Goal: Task Accomplishment & Management: Manage account settings

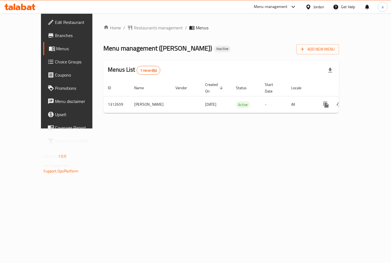
click at [55, 33] on span "Branches" at bounding box center [78, 35] width 46 height 7
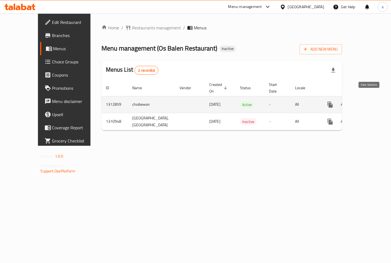
click at [367, 101] on icon "enhanced table" at bounding box center [369, 104] width 7 height 7
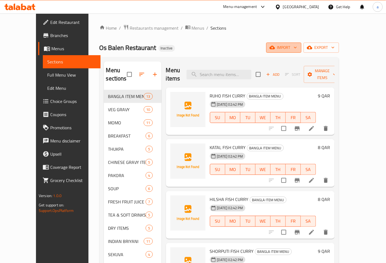
click at [297, 48] on span "import" at bounding box center [284, 47] width 26 height 7
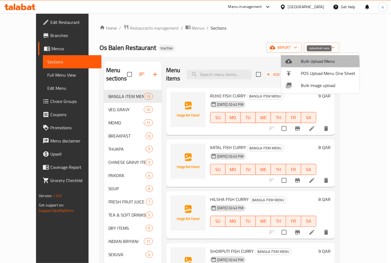
click at [302, 64] on span "Bulk Upload Menu" at bounding box center [328, 61] width 54 height 7
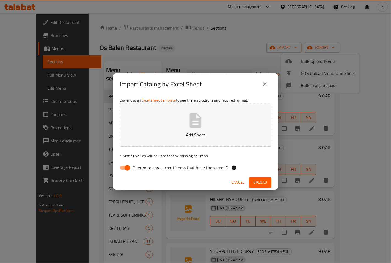
click at [126, 168] on input "Overwrite any current items that have the same ID." at bounding box center [127, 168] width 31 height 10
checkbox input "false"
click at [260, 181] on span "Upload" at bounding box center [260, 182] width 14 height 7
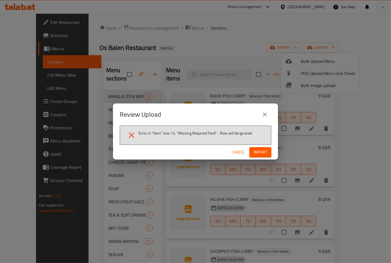
click at [262, 117] on icon "close" at bounding box center [264, 114] width 7 height 7
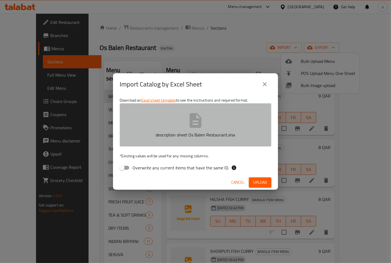
click at [204, 128] on icon "button" at bounding box center [196, 121] width 18 height 18
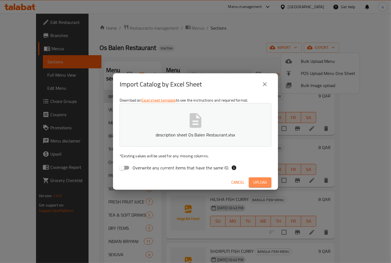
click at [261, 183] on span "Upload" at bounding box center [260, 182] width 14 height 7
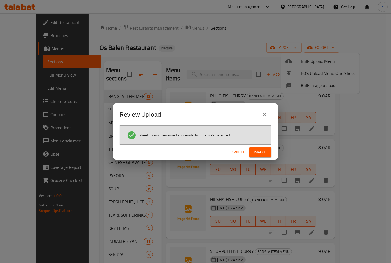
click at [241, 150] on span "Cancel" at bounding box center [238, 152] width 13 height 7
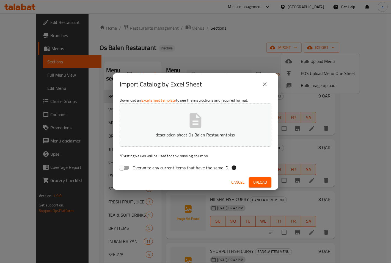
click at [266, 80] on button "close" at bounding box center [264, 84] width 13 height 13
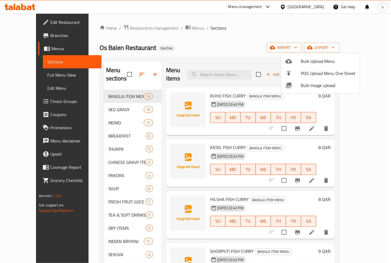
click at [357, 34] on div at bounding box center [195, 131] width 391 height 263
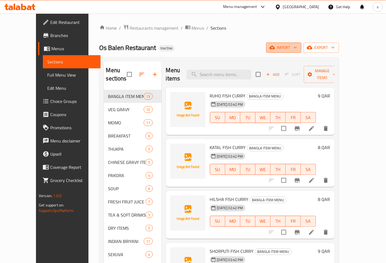
click at [297, 45] on span "import" at bounding box center [284, 47] width 26 height 7
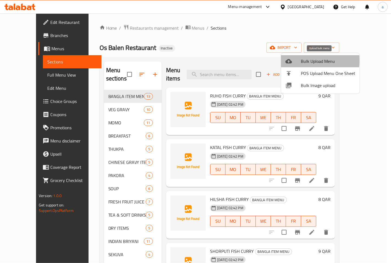
click at [309, 60] on span "Bulk Upload Menu" at bounding box center [328, 61] width 54 height 7
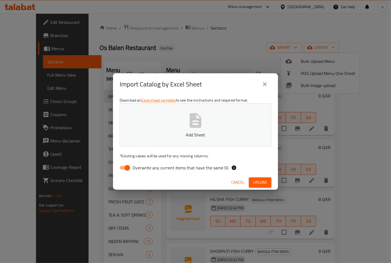
click at [121, 165] on input "Overwrite any current items that have the same ID." at bounding box center [127, 168] width 31 height 10
checkbox input "false"
click at [149, 135] on p "Add Sheet" at bounding box center [195, 135] width 135 height 7
click at [261, 179] on button "Upload" at bounding box center [260, 183] width 23 height 10
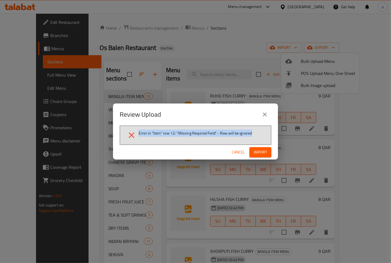
drag, startPoint x: 139, startPoint y: 133, endPoint x: 272, endPoint y: 133, distance: 133.6
click at [272, 133] on div "Review Upload Error in "Item" row 12: "Missing Required Field" - Row will be ig…" at bounding box center [195, 132] width 165 height 56
copy span "Error in "Item" row 12: "Missing Required Field" - Row will be ignored"
click at [267, 114] on icon "close" at bounding box center [264, 114] width 7 height 7
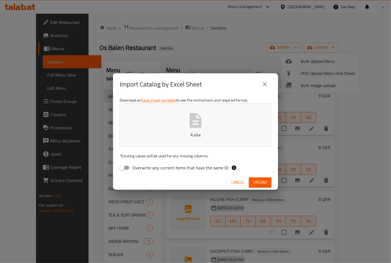
click at [263, 88] on button "close" at bounding box center [264, 84] width 13 height 13
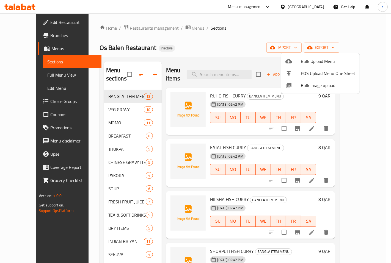
click at [328, 61] on span "Bulk Upload Menu" at bounding box center [328, 61] width 54 height 7
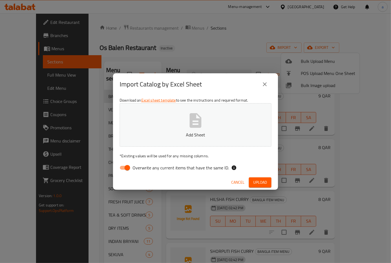
drag, startPoint x: 128, startPoint y: 169, endPoint x: 198, endPoint y: 119, distance: 86.3
click at [128, 168] on input "Overwrite any current items that have the same ID." at bounding box center [127, 168] width 31 height 10
checkbox input "false"
click at [198, 114] on icon "button" at bounding box center [196, 121] width 18 height 18
click at [267, 186] on button "Upload" at bounding box center [260, 183] width 23 height 10
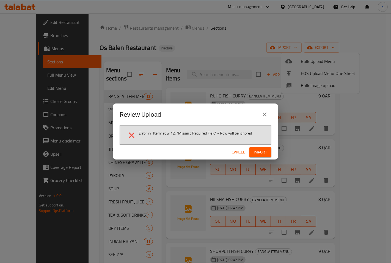
click at [266, 154] on span "Import" at bounding box center [260, 152] width 13 height 7
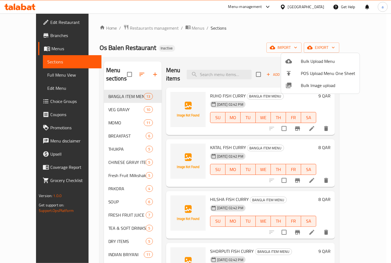
click at [370, 106] on div at bounding box center [195, 131] width 391 height 263
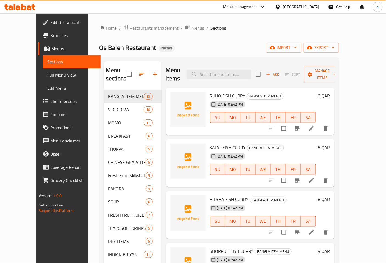
drag, startPoint x: 366, startPoint y: 97, endPoint x: 368, endPoint y: 125, distance: 27.6
click at [335, 125] on div "Menu items Add Sort Manage items RUHO FISH [PERSON_NAME] BANGLA ITEM MENU [DATE…" at bounding box center [248, 216] width 173 height 308
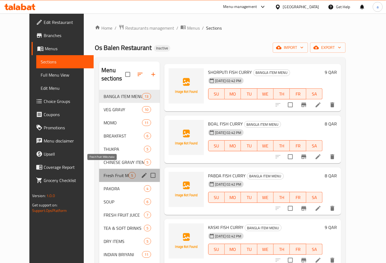
click at [104, 172] on span "Fresh Fruit Milkshake" at bounding box center [116, 175] width 25 height 7
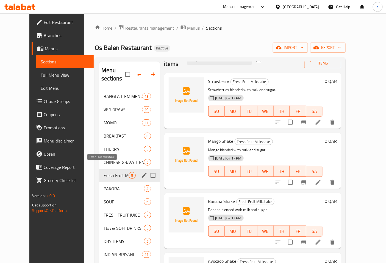
scroll to position [15, 0]
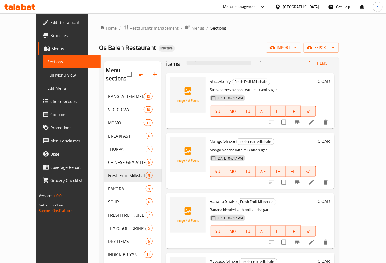
click at [319, 117] on li at bounding box center [311, 122] width 15 height 10
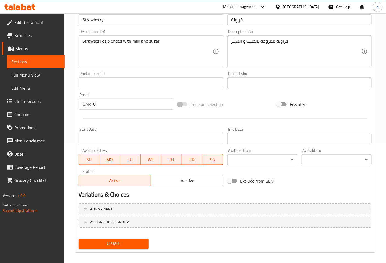
scroll to position [124, 0]
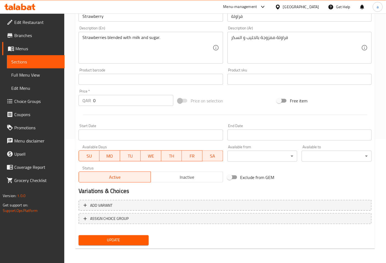
click at [40, 99] on span "Choice Groups" at bounding box center [37, 101] width 46 height 7
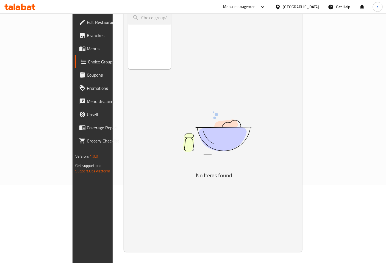
click at [75, 44] on link "Menus" at bounding box center [106, 48] width 62 height 13
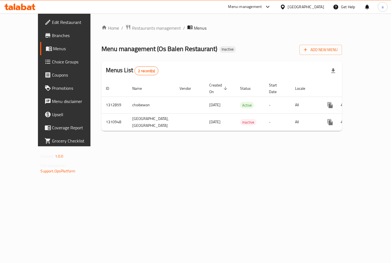
click at [52, 37] on span "Branches" at bounding box center [75, 35] width 46 height 7
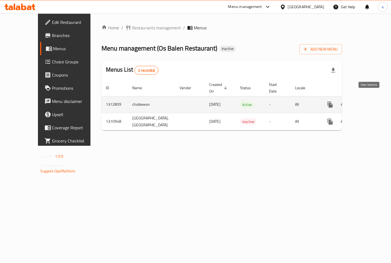
click at [369, 101] on icon "enhanced table" at bounding box center [369, 104] width 7 height 7
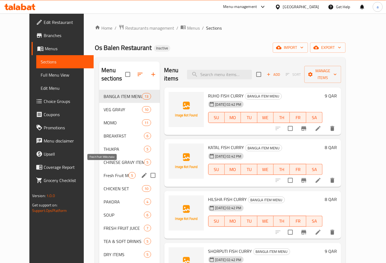
click at [104, 172] on span "Fresh Fruit Milkshake" at bounding box center [116, 175] width 25 height 7
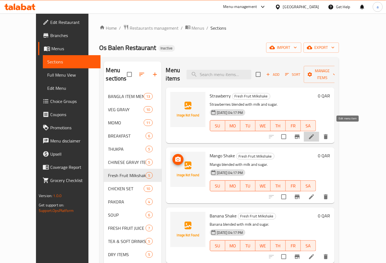
click at [315, 134] on icon at bounding box center [311, 137] width 7 height 7
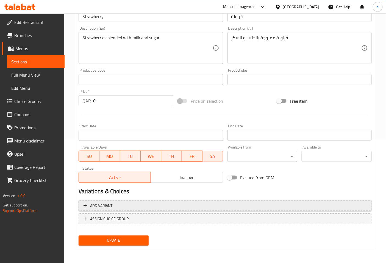
scroll to position [124, 0]
click at [100, 202] on span "Add variant" at bounding box center [101, 205] width 22 height 7
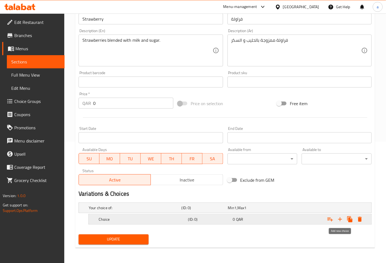
click at [341, 221] on icon "Expand" at bounding box center [340, 219] width 7 height 7
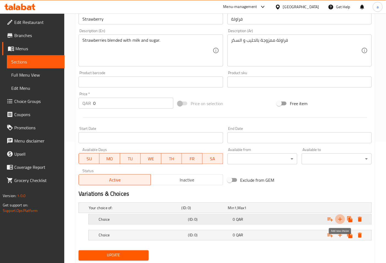
click at [341, 221] on icon "Expand" at bounding box center [340, 219] width 7 height 7
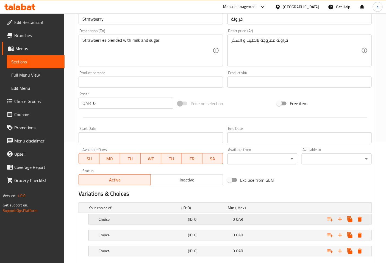
click at [170, 220] on h5 "Choice" at bounding box center [142, 219] width 87 height 5
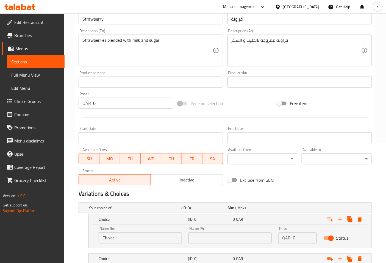
click at [150, 244] on input "Choice" at bounding box center [140, 238] width 83 height 11
type input "A"
type input "Small"
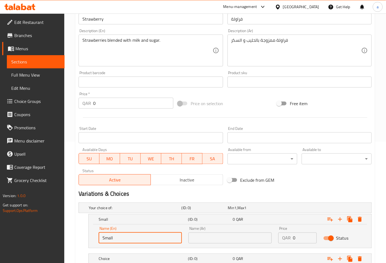
click at [195, 238] on input "text" at bounding box center [230, 238] width 83 height 11
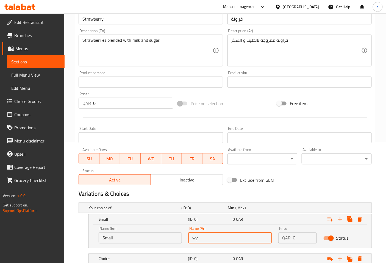
type input "w"
type input "صغير"
click at [303, 237] on input "0" at bounding box center [305, 238] width 24 height 11
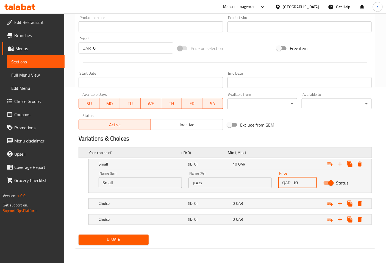
scroll to position [177, 0]
type input "10"
click at [341, 201] on icon "Expand" at bounding box center [340, 203] width 7 height 7
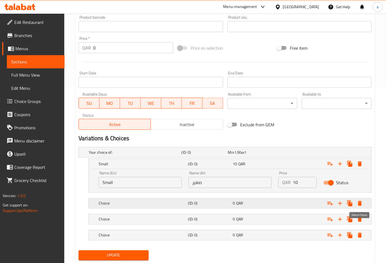
click at [363, 200] on button "Expand" at bounding box center [360, 204] width 10 height 10
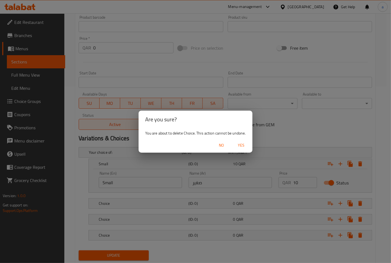
click at [241, 142] on span "Yes" at bounding box center [241, 145] width 13 height 7
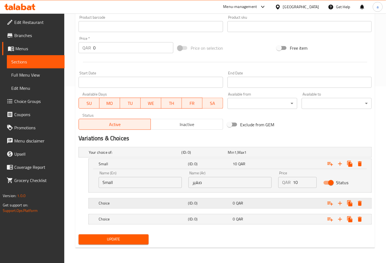
click at [199, 204] on h5 "(ID: 0)" at bounding box center [209, 203] width 43 height 5
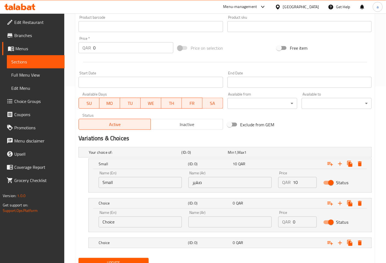
click at [125, 218] on input "Choice" at bounding box center [140, 222] width 83 height 11
type input "’"
type input "Medium"
click at [248, 222] on input "text" at bounding box center [230, 222] width 83 height 11
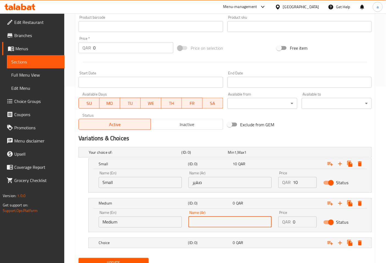
type input "وسط"
click at [303, 225] on input "0" at bounding box center [305, 222] width 24 height 11
type input "18"
click at [183, 242] on h5 "Choice" at bounding box center [142, 243] width 87 height 5
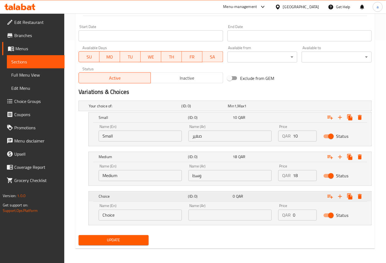
scroll to position [224, 0]
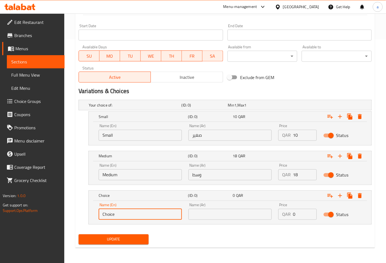
click at [146, 214] on input "Choice" at bounding box center [140, 214] width 83 height 11
type input "C"
type input "Large"
click at [195, 218] on input "text" at bounding box center [230, 214] width 83 height 11
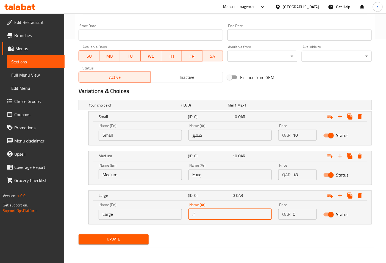
type input ";"
type input "كبير"
click at [293, 216] on input "0" at bounding box center [305, 214] width 24 height 11
type input "20"
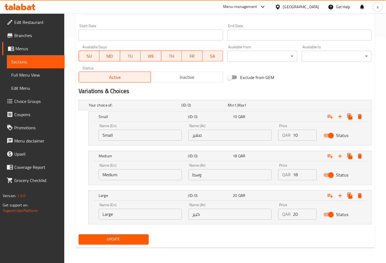
click at [303, 173] on input "18" at bounding box center [305, 175] width 24 height 11
type input "15"
click at [244, 239] on div "Update" at bounding box center [225, 240] width 298 height 15
click at [119, 239] on span "Update" at bounding box center [113, 239] width 61 height 7
click at [348, 157] on icon "Expand" at bounding box center [350, 156] width 7 height 7
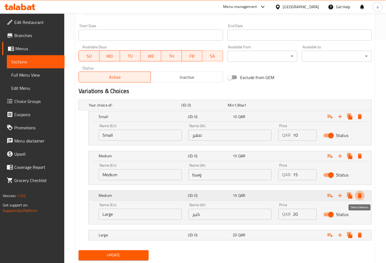
click at [360, 199] on icon "Expand" at bounding box center [360, 196] width 7 height 7
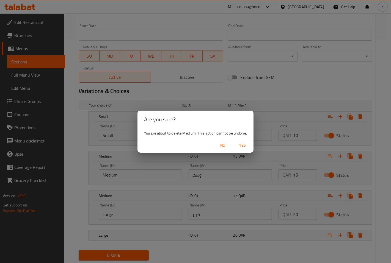
click at [220, 145] on span "No" at bounding box center [222, 145] width 13 height 7
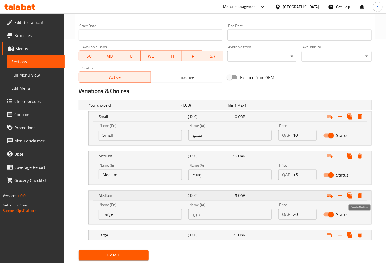
click at [358, 198] on icon "Expand" at bounding box center [360, 196] width 7 height 7
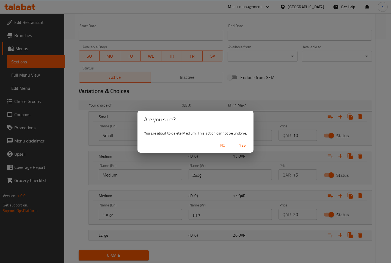
click at [244, 144] on span "Yes" at bounding box center [242, 145] width 13 height 7
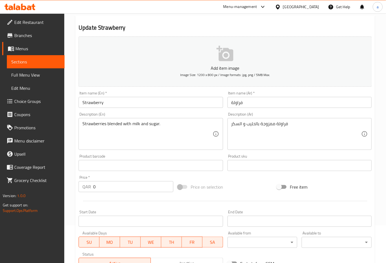
scroll to position [0, 0]
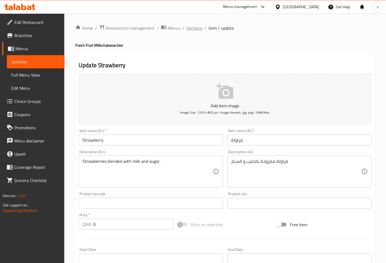
click at [192, 29] on span "Sections" at bounding box center [195, 28] width 16 height 7
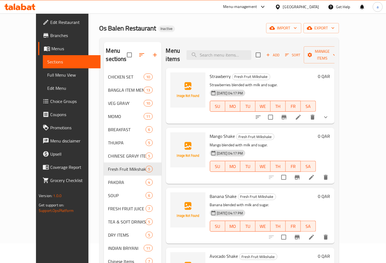
scroll to position [31, 0]
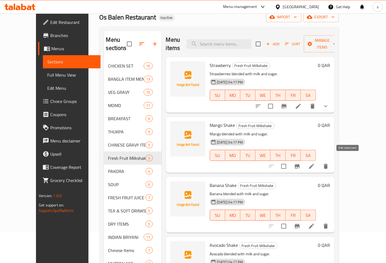
click at [315, 163] on icon at bounding box center [311, 166] width 7 height 7
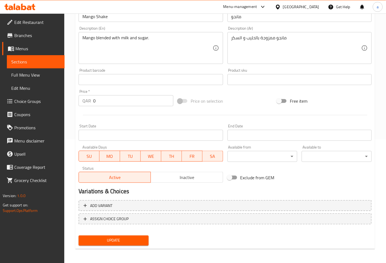
scroll to position [124, 0]
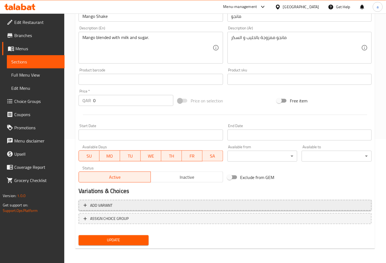
click at [164, 206] on span "Add variant" at bounding box center [225, 205] width 283 height 7
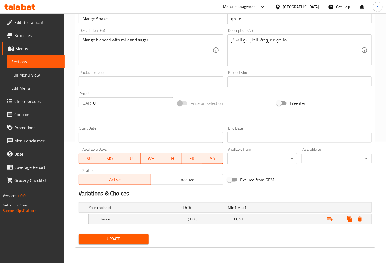
scroll to position [121, 0]
click at [343, 219] on icon "Expand" at bounding box center [340, 219] width 7 height 7
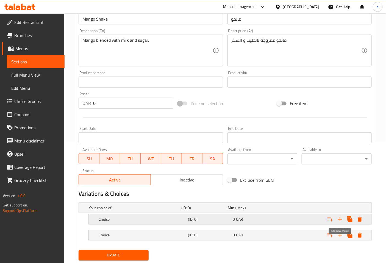
click at [342, 220] on icon "Expand" at bounding box center [340, 219] width 7 height 7
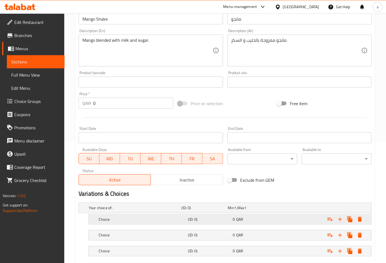
click at [242, 220] on span "QAR" at bounding box center [239, 219] width 7 height 7
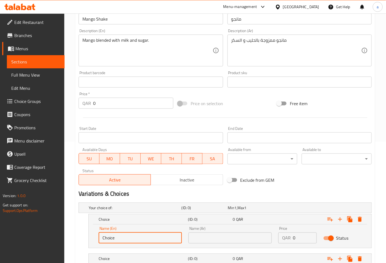
click at [138, 233] on input "Choice" at bounding box center [140, 238] width 83 height 11
type input "ٍ"
type input "Small"
click at [211, 239] on input "text" at bounding box center [230, 238] width 83 height 11
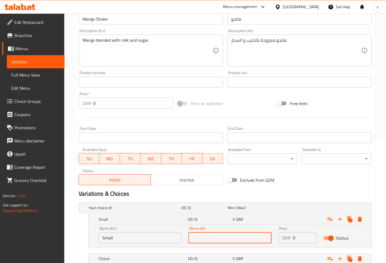
type input "صغير"
click at [296, 235] on input "0" at bounding box center [305, 238] width 24 height 11
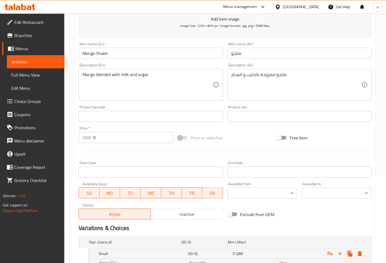
scroll to position [60, 0]
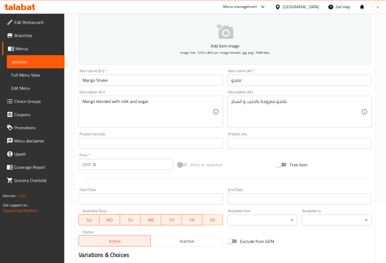
click at [231, 82] on input "مانجو" at bounding box center [300, 80] width 144 height 11
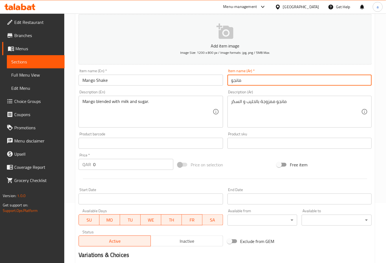
click at [251, 81] on input "مانجو" at bounding box center [300, 80] width 144 height 11
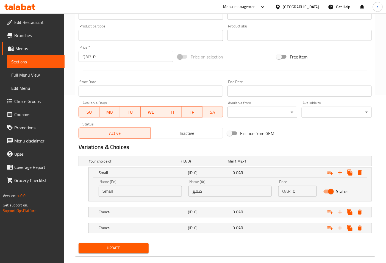
scroll to position [177, 0]
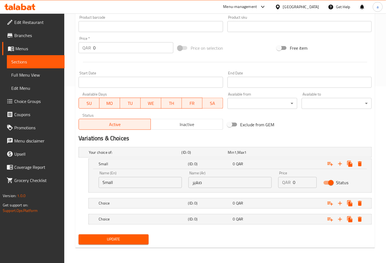
type input "مانجو شيك"
click at [294, 182] on input "0" at bounding box center [305, 182] width 24 height 11
type input "0"
type input "10"
click at [145, 201] on h5 "Choice" at bounding box center [142, 203] width 87 height 5
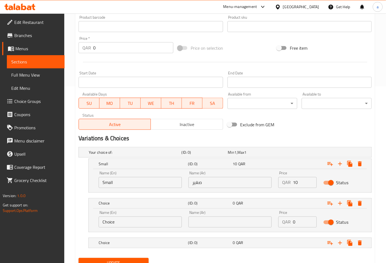
click at [138, 222] on input "Choice" at bounding box center [140, 222] width 83 height 11
type input "ة"
type input "Medium"
click at [211, 225] on input "text" at bounding box center [230, 222] width 83 height 11
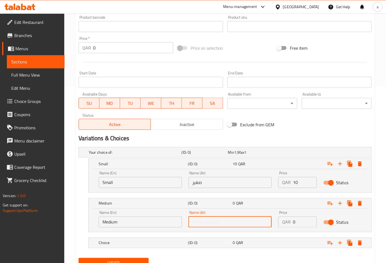
type input "وسط"
click at [300, 223] on input "0" at bounding box center [305, 222] width 24 height 11
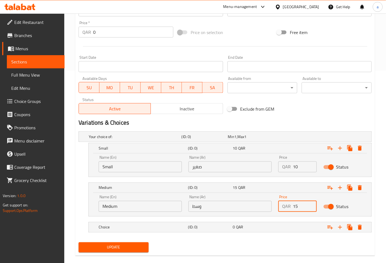
scroll to position [200, 0]
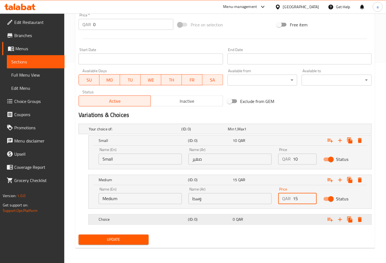
type input "15"
click at [238, 215] on div "Choice (ID: 0) 0 QAR" at bounding box center [232, 220] width 269 height 12
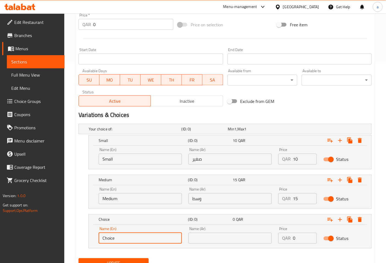
click at [151, 236] on input "Choice" at bounding box center [140, 238] width 83 height 11
type input "Large"
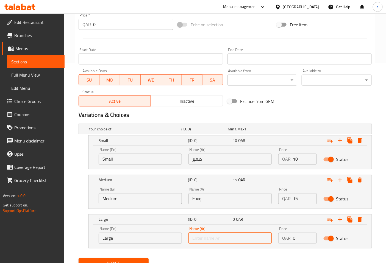
click at [224, 240] on input "text" at bounding box center [230, 238] width 83 height 11
type input "كبير"
click at [298, 238] on input "0" at bounding box center [305, 238] width 24 height 11
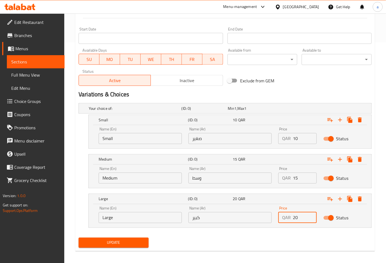
scroll to position [224, 0]
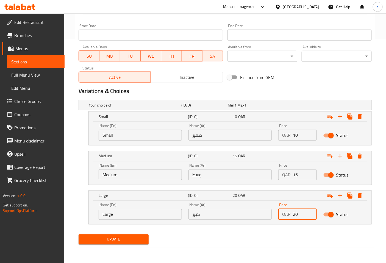
type input "20"
click at [104, 237] on span "Update" at bounding box center [113, 239] width 61 height 7
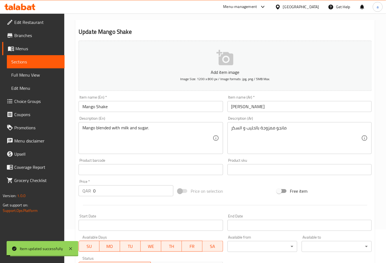
scroll to position [0, 0]
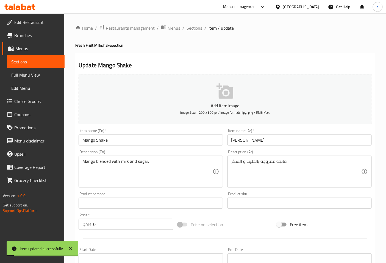
click at [191, 29] on span "Sections" at bounding box center [195, 28] width 16 height 7
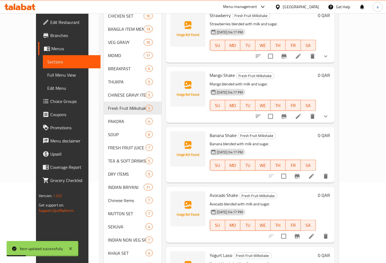
scroll to position [92, 0]
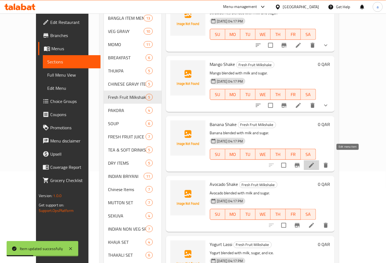
click at [315, 162] on icon at bounding box center [311, 165] width 7 height 7
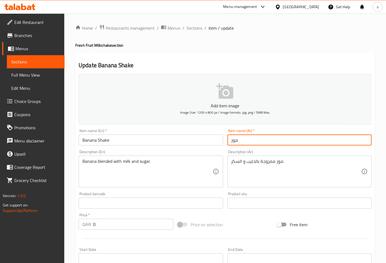
click at [246, 137] on input "موز" at bounding box center [300, 140] width 144 height 11
click at [241, 139] on input "موزشيك" at bounding box center [300, 140] width 144 height 11
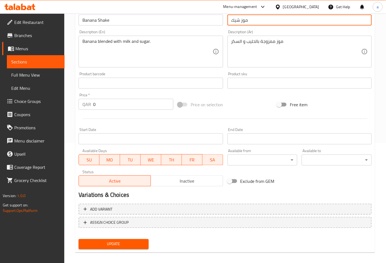
scroll to position [124, 0]
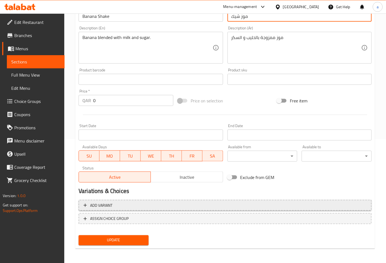
type input "موز شيك"
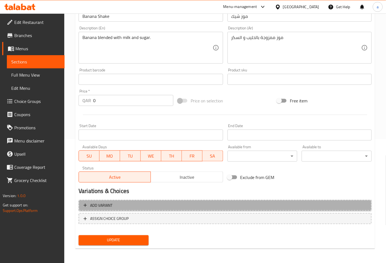
click at [119, 205] on span "Add variant" at bounding box center [225, 205] width 283 height 7
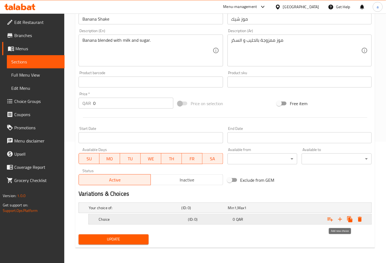
click at [341, 217] on icon "Expand" at bounding box center [340, 219] width 7 height 7
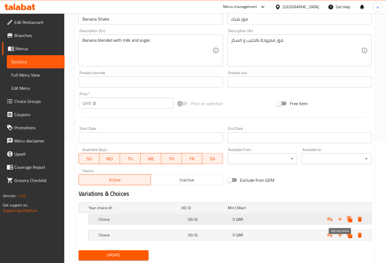
click at [341, 217] on icon "Expand" at bounding box center [340, 219] width 7 height 7
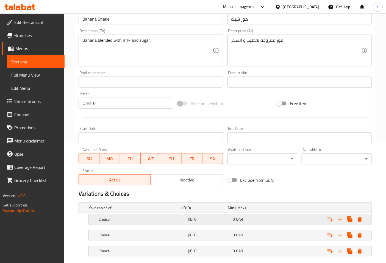
click at [227, 217] on h5 "(ID: 0)" at bounding box center [209, 219] width 43 height 5
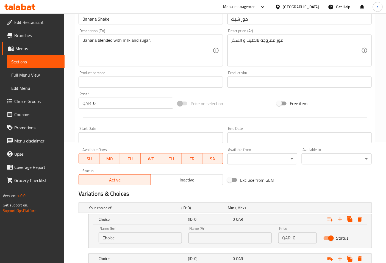
click at [119, 240] on input "Choice" at bounding box center [140, 238] width 83 height 11
type input "ٍ"
type input "Small"
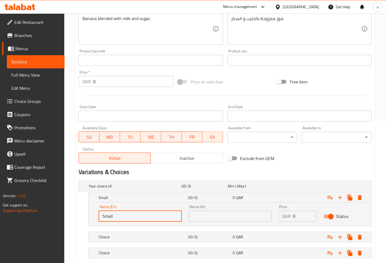
scroll to position [177, 0]
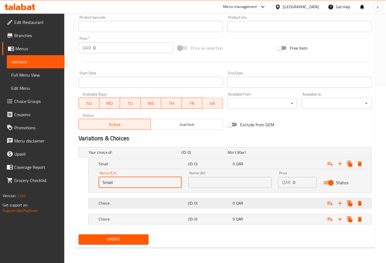
click at [120, 201] on h5 "Choice" at bounding box center [142, 203] width 87 height 5
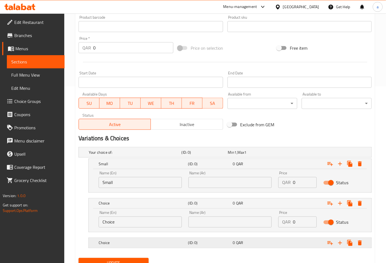
click at [112, 241] on h5 "Choice" at bounding box center [142, 243] width 87 height 5
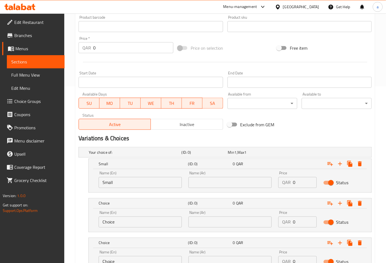
click at [116, 222] on input "Choice" at bounding box center [140, 222] width 83 height 11
type input "L"
type input "Medium"
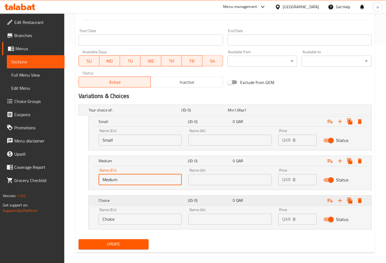
scroll to position [224, 0]
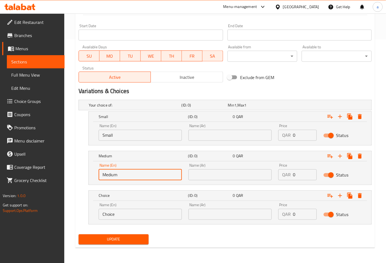
click at [131, 211] on input "Choice" at bounding box center [140, 214] width 83 height 11
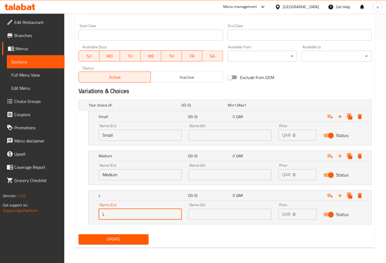
type input "Large"
click at [224, 134] on input "text" at bounding box center [230, 135] width 83 height 11
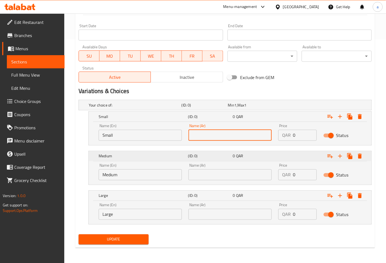
type input "صغير"
drag, startPoint x: 218, startPoint y: 174, endPoint x: 218, endPoint y: 177, distance: 3.0
click at [218, 174] on input "text" at bounding box center [230, 175] width 83 height 11
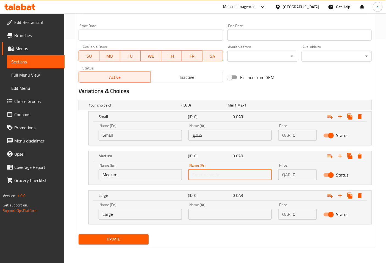
type input "وسط"
click at [217, 212] on input "text" at bounding box center [230, 214] width 83 height 11
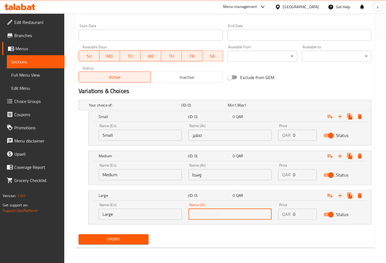
type input "كبير"
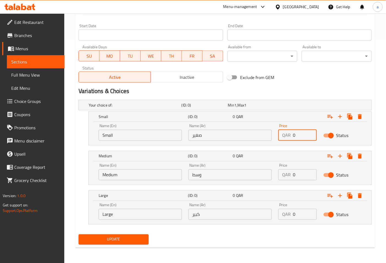
drag, startPoint x: 297, startPoint y: 134, endPoint x: 281, endPoint y: 133, distance: 16.0
click at [281, 133] on div "QAR 0 Price" at bounding box center [297, 135] width 38 height 11
type input "8"
type input "0"
type input "8"
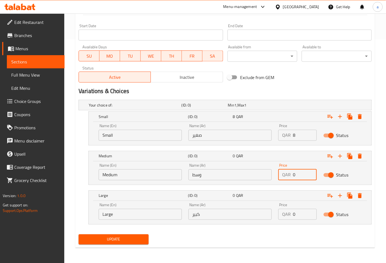
drag, startPoint x: 296, startPoint y: 177, endPoint x: 286, endPoint y: 176, distance: 9.9
click at [286, 176] on div "QAR 0 Price" at bounding box center [297, 175] width 38 height 11
type input "13"
click at [301, 211] on input "0" at bounding box center [305, 214] width 24 height 11
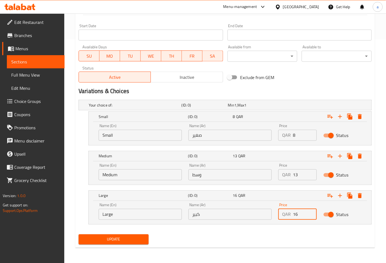
type input "16"
click at [116, 237] on span "Update" at bounding box center [113, 239] width 61 height 7
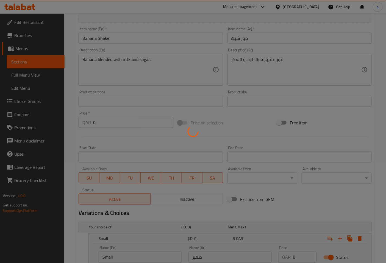
scroll to position [0, 0]
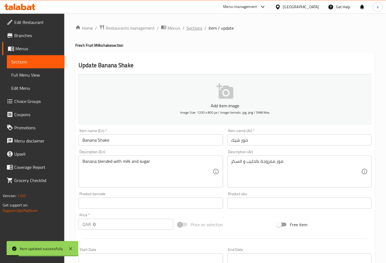
click at [190, 28] on span "Sections" at bounding box center [195, 28] width 16 height 7
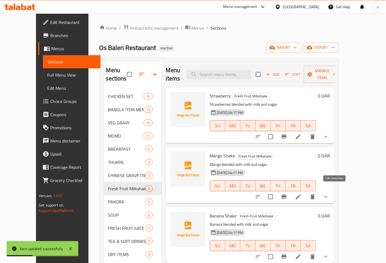
click at [302, 194] on icon at bounding box center [298, 197] width 7 height 7
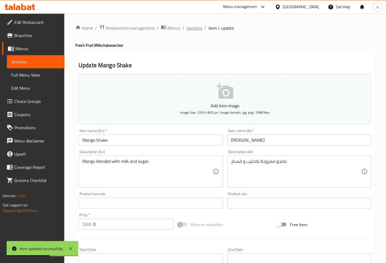
click at [197, 25] on span "Sections" at bounding box center [195, 28] width 16 height 7
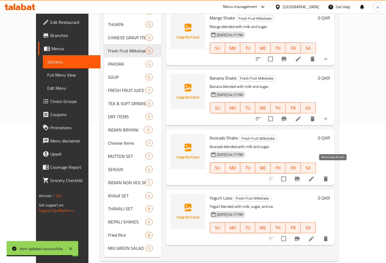
scroll to position [139, 0]
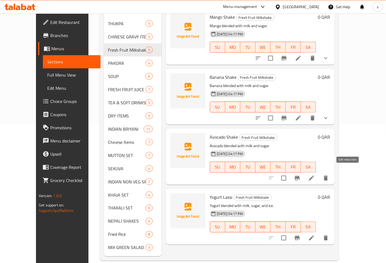
click at [315, 175] on icon at bounding box center [311, 178] width 7 height 7
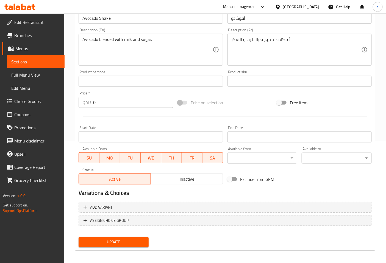
scroll to position [124, 0]
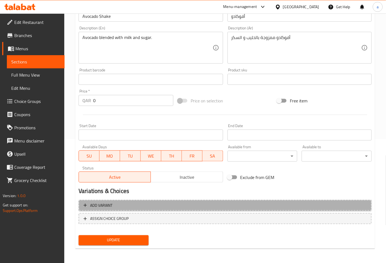
click at [147, 204] on span "Add variant" at bounding box center [225, 205] width 283 height 7
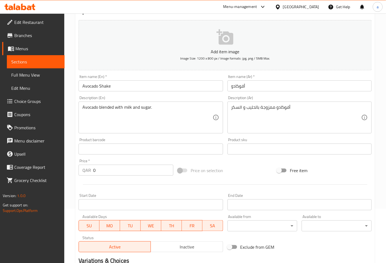
scroll to position [0, 0]
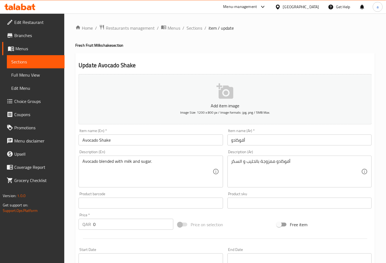
click at [259, 138] on input "أفوكادو" at bounding box center [300, 140] width 144 height 11
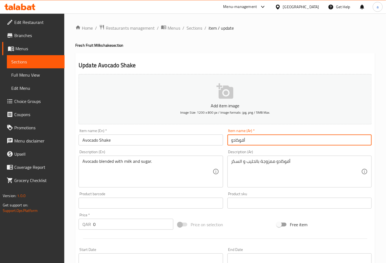
click at [230, 142] on input "أفوكادو" at bounding box center [300, 140] width 144 height 11
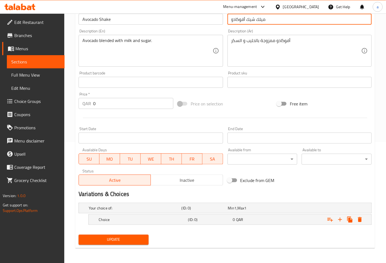
scroll to position [121, 0]
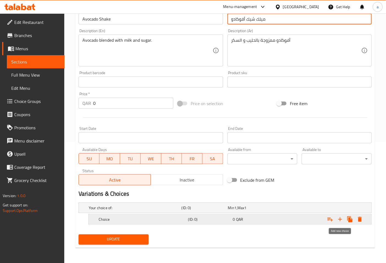
type input "ميلك شيك أفوكادو"
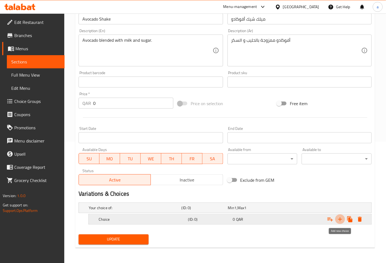
click at [338, 219] on icon "Expand" at bounding box center [340, 219] width 7 height 7
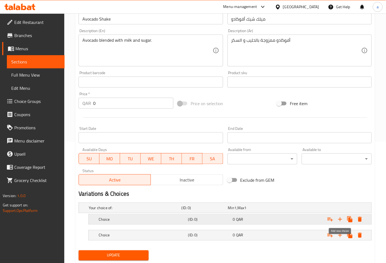
click at [339, 219] on icon "Expand" at bounding box center [340, 220] width 4 height 4
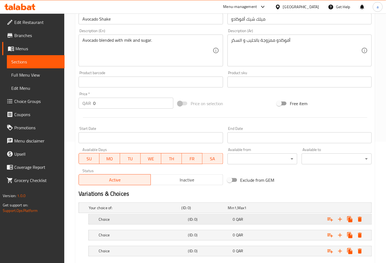
click at [267, 223] on div "Choice (ID: 0) 0 QAR" at bounding box center [232, 220] width 269 height 12
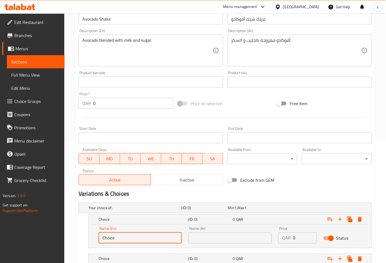
click at [149, 240] on input "Choice" at bounding box center [140, 238] width 83 height 11
type input "Small"
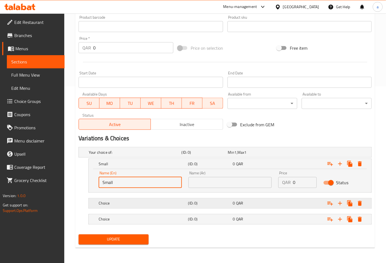
click at [139, 205] on h5 "Choice" at bounding box center [142, 203] width 87 height 5
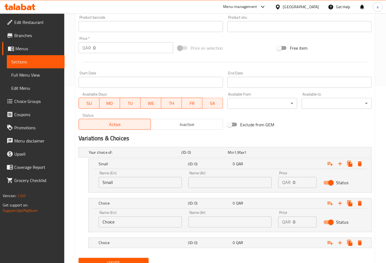
click at [141, 224] on input "Choice" at bounding box center [140, 222] width 83 height 11
type input "C"
type input "l"
type input "Medium"
click at [133, 245] on h5 "Choice" at bounding box center [142, 243] width 87 height 5
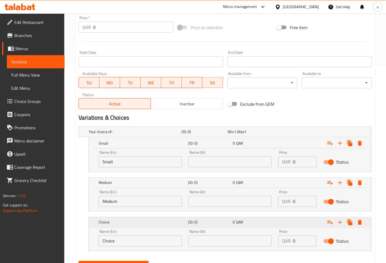
scroll to position [224, 0]
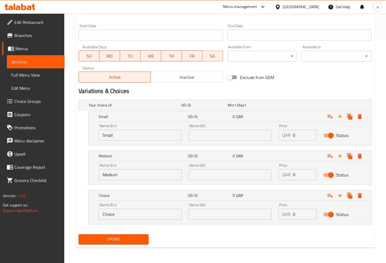
click at [125, 217] on input "Choice" at bounding box center [140, 214] width 83 height 11
type input "Large"
click at [250, 138] on input "text" at bounding box center [230, 135] width 83 height 11
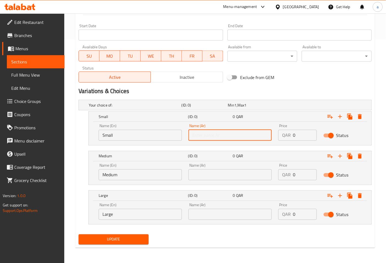
type input "صغير"
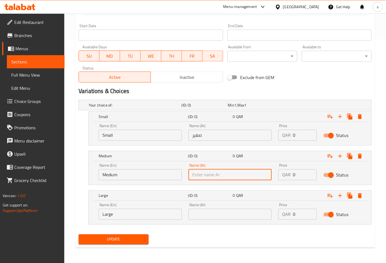
click at [224, 172] on input "text" at bounding box center [230, 175] width 83 height 11
type input "وسط"
click at [218, 215] on input "text" at bounding box center [230, 214] width 83 height 11
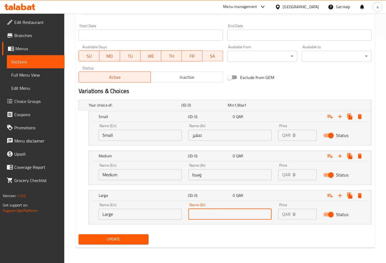
type input "كبير"
click at [303, 138] on input "0" at bounding box center [305, 135] width 24 height 11
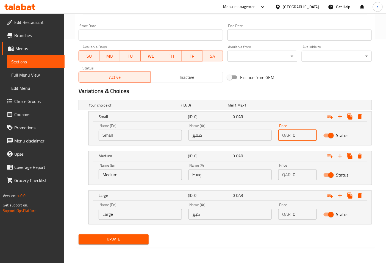
click at [303, 138] on input "0" at bounding box center [305, 135] width 24 height 11
type input "10"
click at [298, 174] on input "0" at bounding box center [305, 175] width 24 height 11
type input "15"
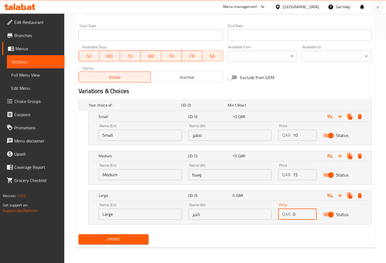
click at [304, 218] on input "0" at bounding box center [305, 214] width 24 height 11
type input "20"
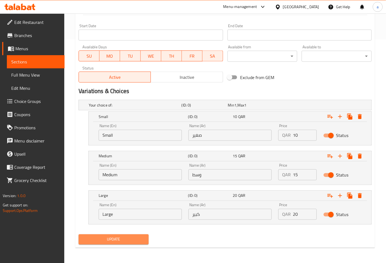
click at [113, 240] on span "Update" at bounding box center [113, 239] width 61 height 7
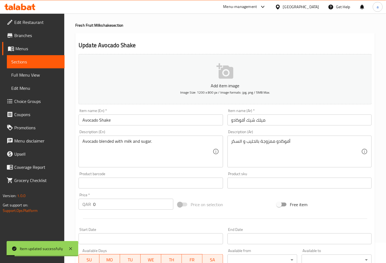
scroll to position [0, 0]
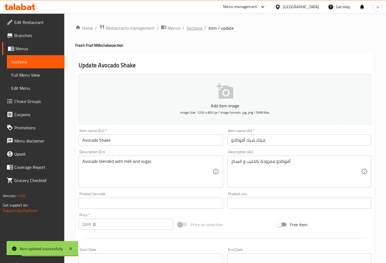
click at [195, 25] on span "Sections" at bounding box center [195, 28] width 16 height 7
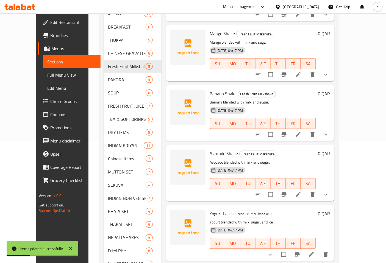
scroll to position [139, 0]
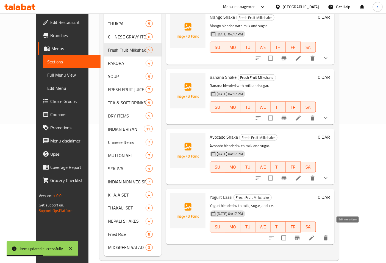
click at [314, 236] on icon at bounding box center [311, 238] width 5 height 5
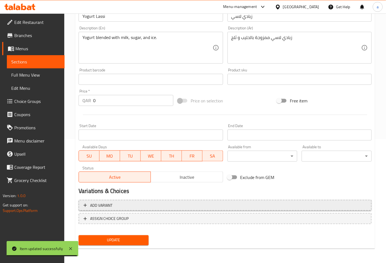
click at [102, 207] on span "Add variant" at bounding box center [101, 205] width 22 height 7
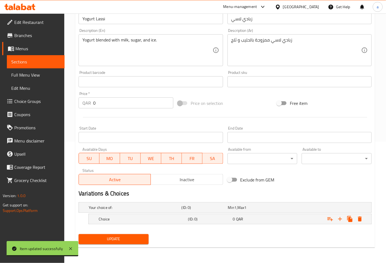
scroll to position [121, 0]
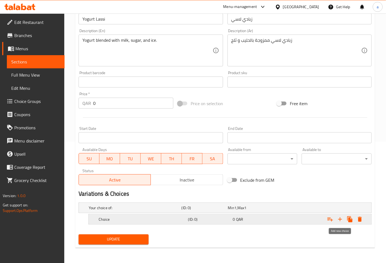
click at [338, 220] on icon "Expand" at bounding box center [340, 219] width 7 height 7
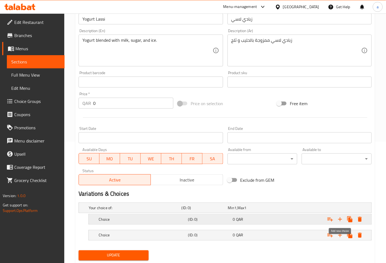
click at [338, 220] on icon "Expand" at bounding box center [340, 219] width 7 height 7
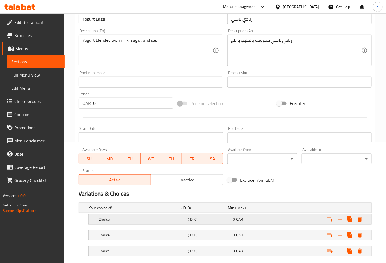
click at [176, 217] on h5 "Choice" at bounding box center [142, 219] width 87 height 5
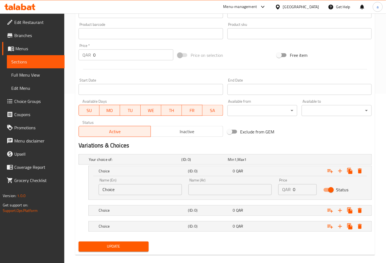
scroll to position [177, 0]
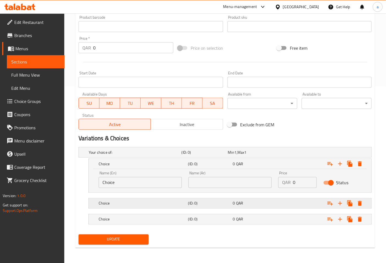
click at [129, 205] on h5 "Choice" at bounding box center [142, 203] width 87 height 5
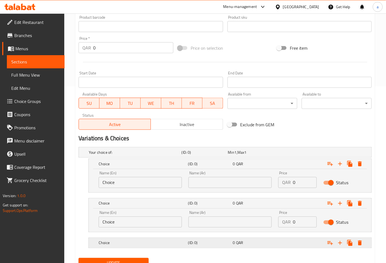
click at [118, 244] on h5 "Choice" at bounding box center [142, 243] width 87 height 5
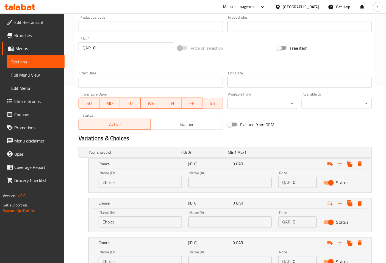
click at [135, 183] on input "Choice" at bounding box center [140, 182] width 83 height 11
type input "Small"
click at [117, 225] on input "Choice" at bounding box center [140, 222] width 83 height 11
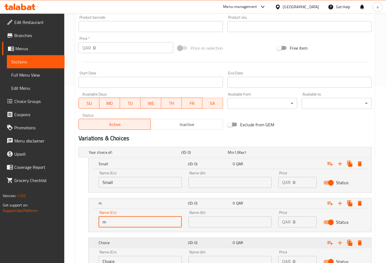
type input "Medium"
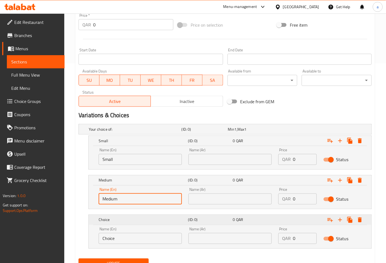
scroll to position [224, 0]
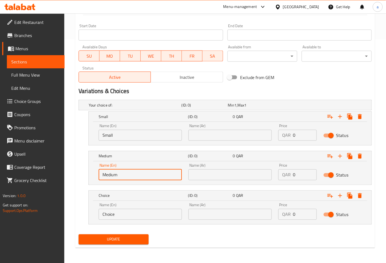
click at [128, 214] on input "Choice" at bounding box center [140, 214] width 83 height 11
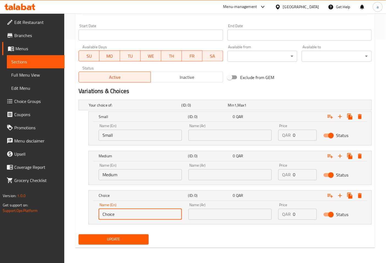
click at [128, 214] on input "Choice" at bounding box center [140, 214] width 83 height 11
type input "Large"
click at [209, 139] on input "text" at bounding box center [230, 135] width 83 height 11
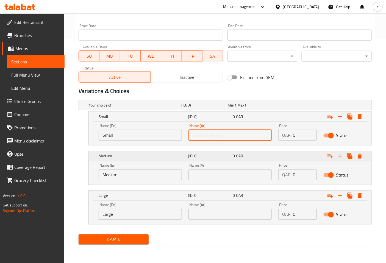
type input "صغير"
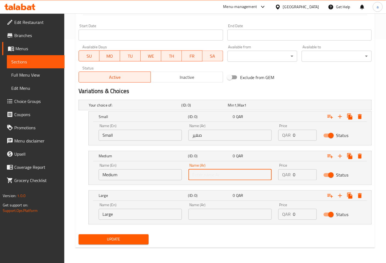
drag, startPoint x: 212, startPoint y: 174, endPoint x: 212, endPoint y: 177, distance: 3.6
click at [212, 174] on input "text" at bounding box center [230, 175] width 83 height 11
type input "وسط"
click at [214, 208] on div "Name (Ar) Name (Ar)" at bounding box center [230, 211] width 83 height 17
click at [214, 219] on input "text" at bounding box center [230, 214] width 83 height 11
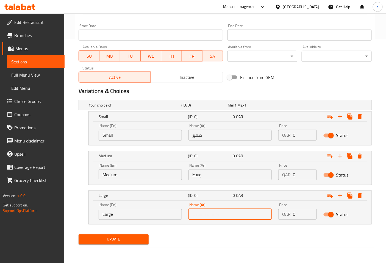
type input "كبير"
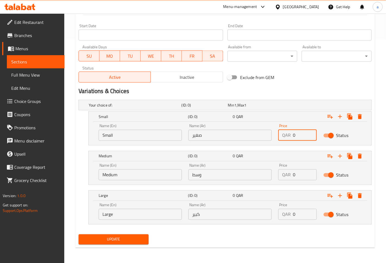
click at [295, 137] on input "0" at bounding box center [305, 135] width 24 height 11
type input "5"
click at [300, 177] on input "0" at bounding box center [305, 175] width 24 height 11
type input "10"
click at [298, 214] on input "0" at bounding box center [305, 214] width 24 height 11
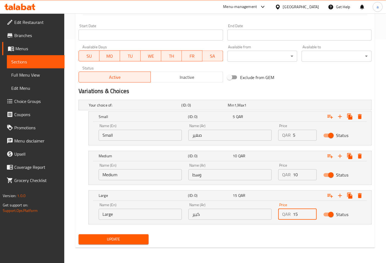
type input "15"
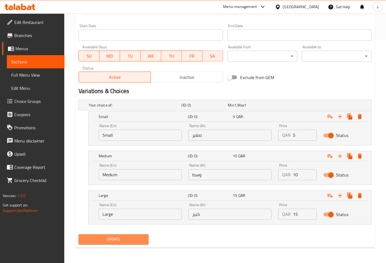
click at [121, 236] on button "Update" at bounding box center [114, 240] width 70 height 10
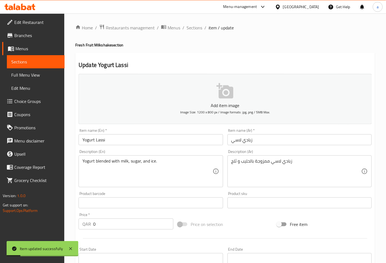
scroll to position [0, 0]
click at [193, 29] on span "Sections" at bounding box center [195, 28] width 16 height 7
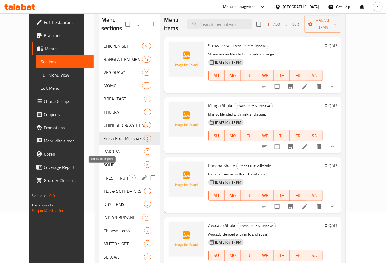
scroll to position [61, 0]
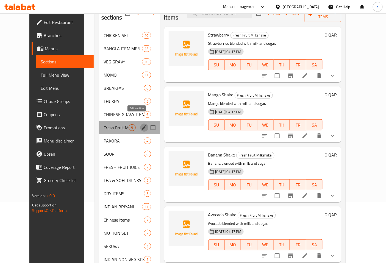
click at [142, 125] on icon "edit" at bounding box center [144, 127] width 5 height 5
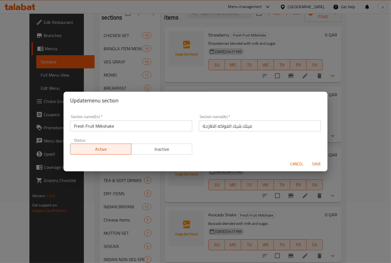
click at [135, 130] on input "Fresh Fruit Milkshake" at bounding box center [131, 126] width 122 height 11
paste input "RESH FRUIT MILK SHAKE"
type input "FRESH FRUIT MILK SHAKE"
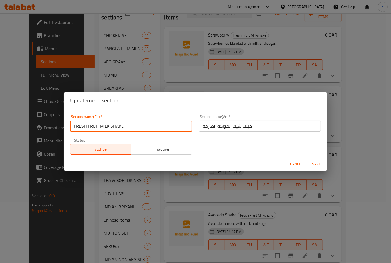
click at [316, 163] on span "Save" at bounding box center [316, 164] width 13 height 7
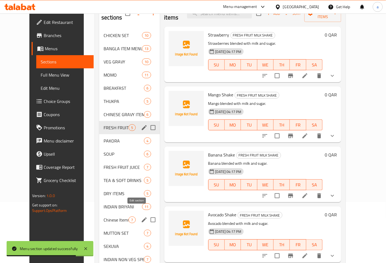
click at [141, 217] on icon "edit" at bounding box center [144, 220] width 7 height 7
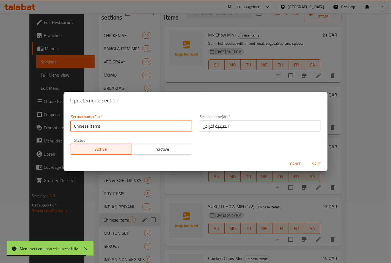
click at [117, 127] on input "Chinese Items" at bounding box center [131, 126] width 122 height 11
paste input "HINESE ITEMS"
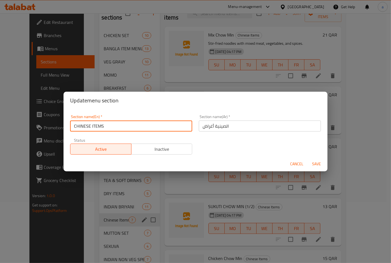
type input "CHINESE ITEMS"
click at [315, 166] on span "Save" at bounding box center [316, 164] width 13 height 7
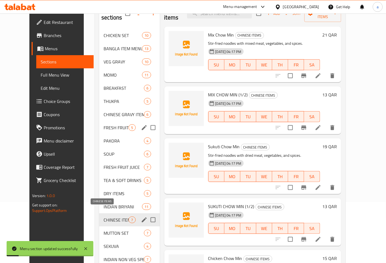
click at [108, 217] on span "CHINESE ITEMS" at bounding box center [116, 220] width 25 height 7
click at [104, 217] on span "CHINESE ITEMS" at bounding box center [116, 220] width 25 height 7
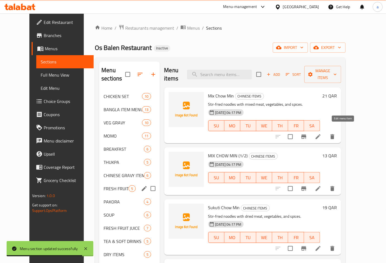
click at [322, 134] on icon at bounding box center [318, 137] width 7 height 7
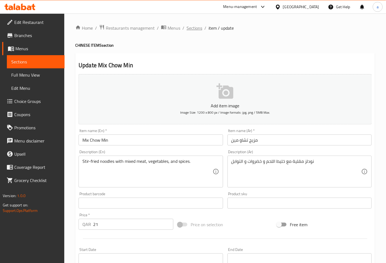
click at [198, 28] on span "Sections" at bounding box center [195, 28] width 16 height 7
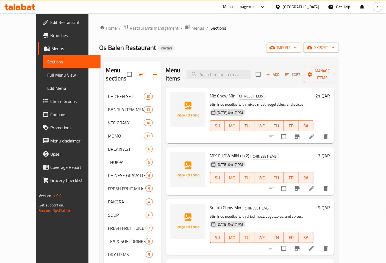
scroll to position [31, 0]
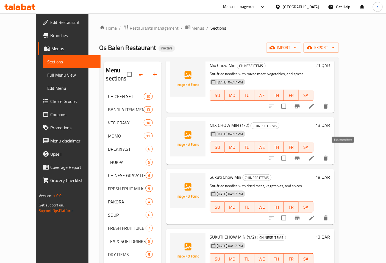
click at [315, 155] on icon at bounding box center [311, 158] width 7 height 7
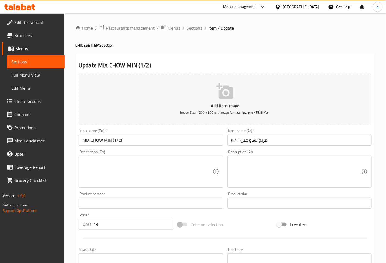
click at [263, 135] on input "(۲/ ا )مزیج تشاو مين" at bounding box center [300, 140] width 144 height 11
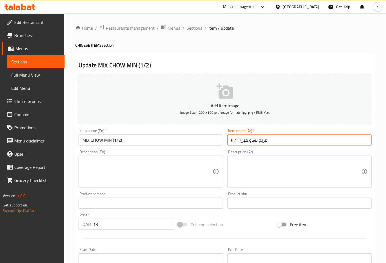
click at [263, 135] on input "(۲/ ا )مزیج تشاو مين" at bounding box center [300, 140] width 144 height 11
paste input "text"
click at [242, 142] on input "(۲/ ا )مزیج تشاو" at bounding box center [300, 140] width 144 height 11
click at [264, 142] on input "(۲/ ا )مزیج تشاو" at bounding box center [300, 140] width 144 height 11
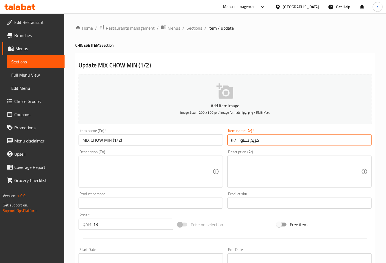
type input "(۲/ ا )مزیج تشاو"
click at [199, 28] on span "Sections" at bounding box center [195, 28] width 16 height 7
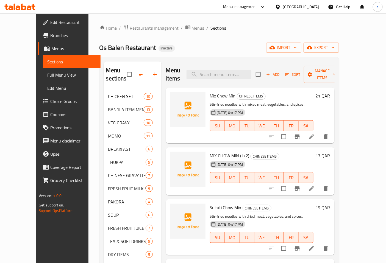
click at [315, 186] on icon at bounding box center [311, 189] width 7 height 7
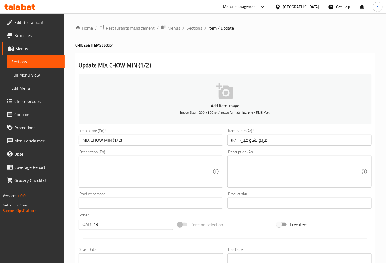
click at [189, 28] on span "Sections" at bounding box center [195, 28] width 16 height 7
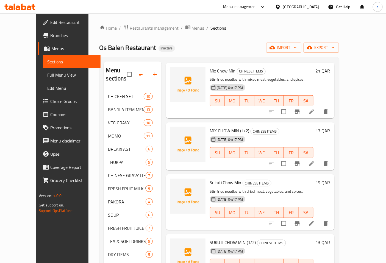
scroll to position [61, 0]
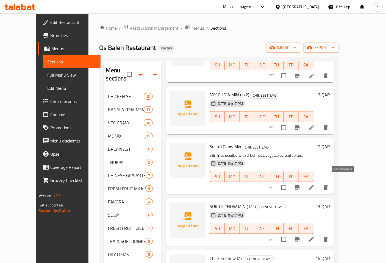
click at [315, 184] on icon at bounding box center [311, 187] width 7 height 7
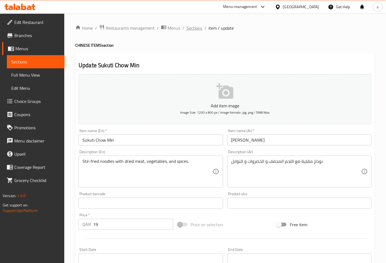
click at [198, 30] on span "Sections" at bounding box center [195, 28] width 16 height 7
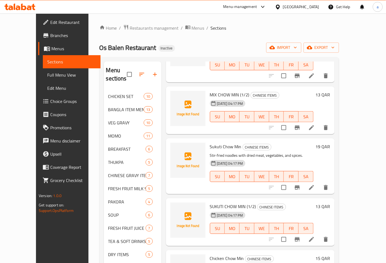
scroll to position [84, 0]
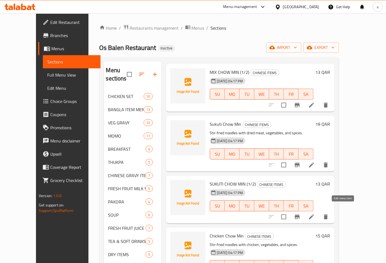
click at [315, 214] on icon at bounding box center [311, 217] width 7 height 7
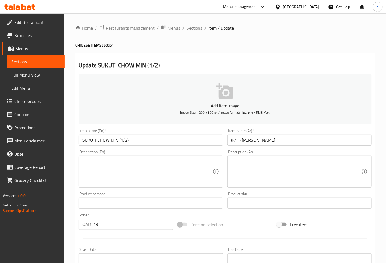
click at [194, 28] on span "Sections" at bounding box center [195, 28] width 16 height 7
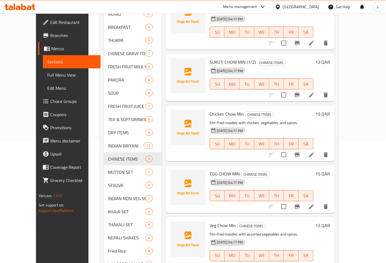
scroll to position [139, 0]
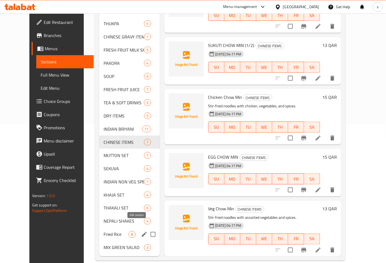
click at [142, 232] on icon "edit" at bounding box center [144, 234] width 5 height 5
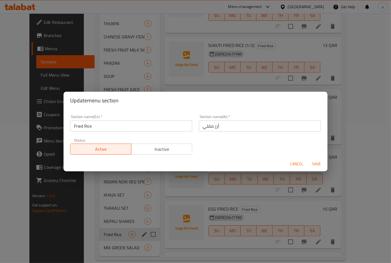
click at [149, 133] on div "Section name(En)   * Fried Rice Section name(En) *" at bounding box center [131, 123] width 129 height 23
click at [146, 131] on input "Fried Rice" at bounding box center [131, 126] width 122 height 11
paste input "RIED RICE"
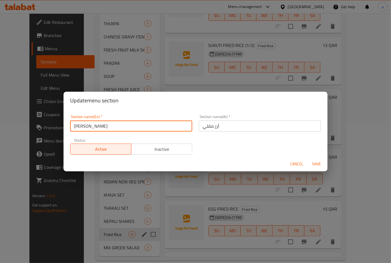
type input "FRIED RICE"
click at [320, 161] on span "Save" at bounding box center [316, 164] width 13 height 7
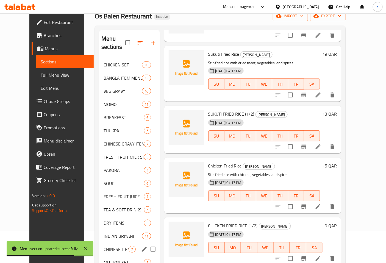
scroll to position [31, 0]
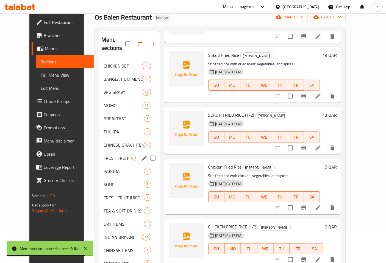
click at [109, 155] on div "FRESH FRUIT MILK SHAKE 5" at bounding box center [129, 158] width 60 height 13
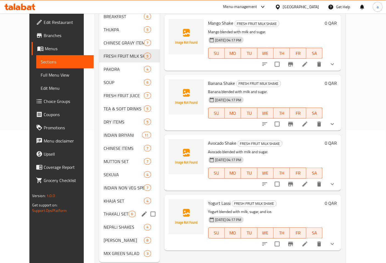
scroll to position [139, 0]
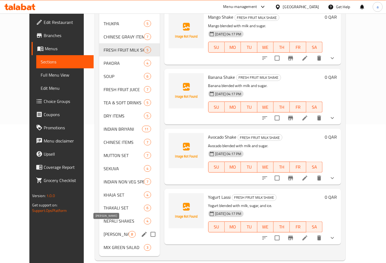
click at [104, 231] on span "FRIED RICE" at bounding box center [116, 234] width 25 height 7
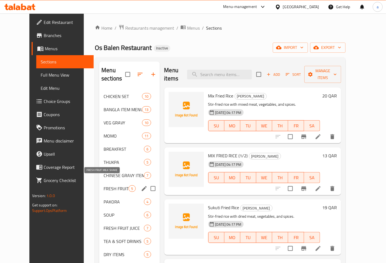
click at [110, 186] on span "FRESH FRUIT MILK SHAKE" at bounding box center [116, 189] width 25 height 7
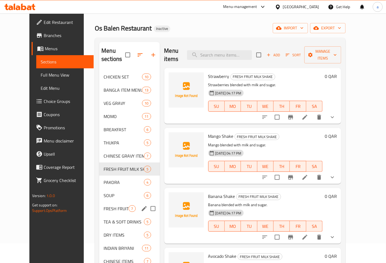
scroll to position [31, 0]
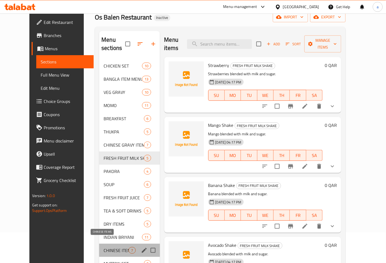
click at [104, 247] on span "CHINESE ITEMS" at bounding box center [116, 250] width 25 height 7
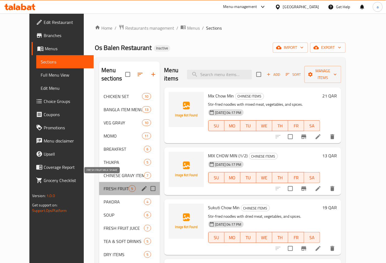
click at [106, 186] on span "FRESH FRUIT MILK SHAKE" at bounding box center [116, 189] width 25 height 7
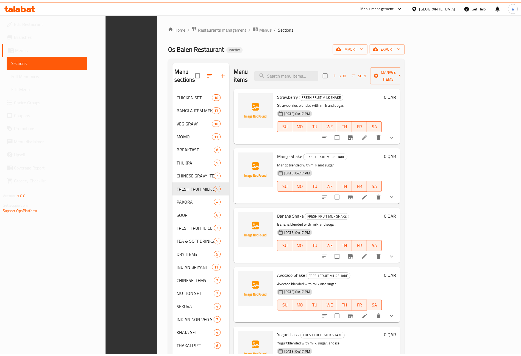
scroll to position [77, 0]
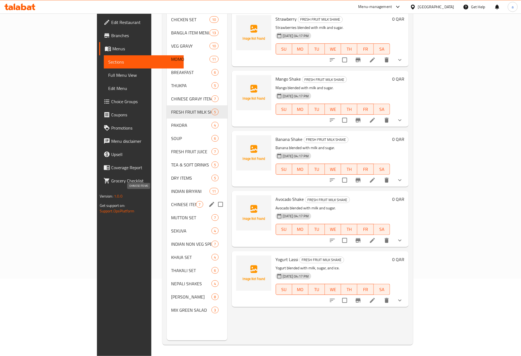
click at [171, 201] on span "CHINESE ITEMS" at bounding box center [183, 204] width 25 height 7
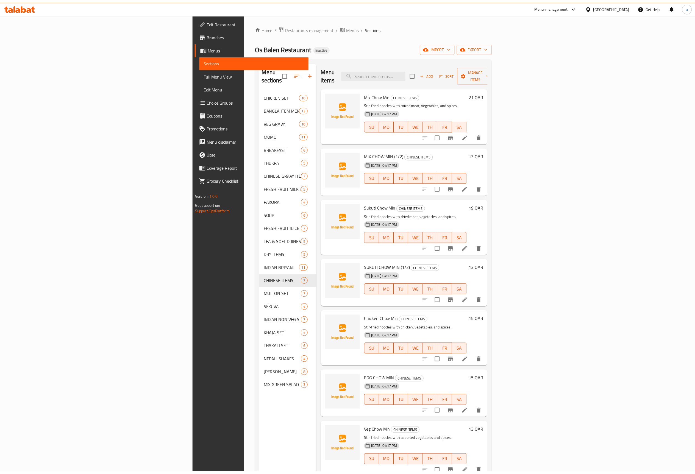
scroll to position [78, 0]
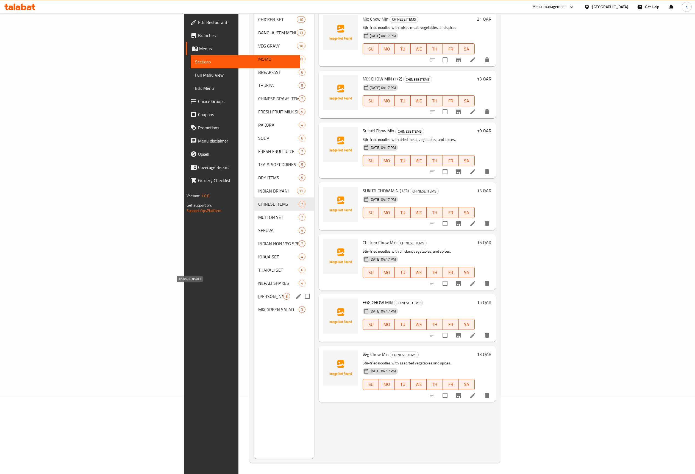
click at [258, 263] on span "FRIED RICE" at bounding box center [270, 296] width 25 height 7
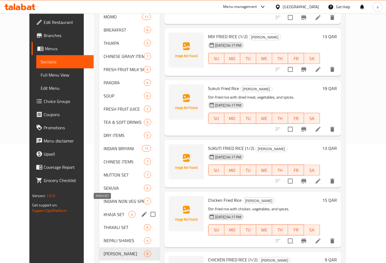
scroll to position [108, 0]
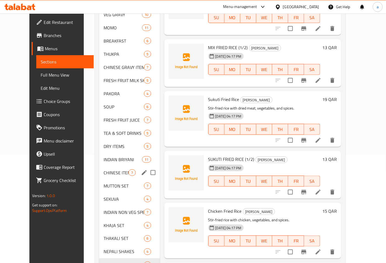
click at [99, 169] on div "CHINESE ITEMS 7" at bounding box center [129, 172] width 60 height 13
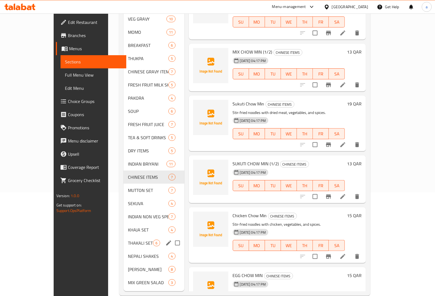
scroll to position [106, 0]
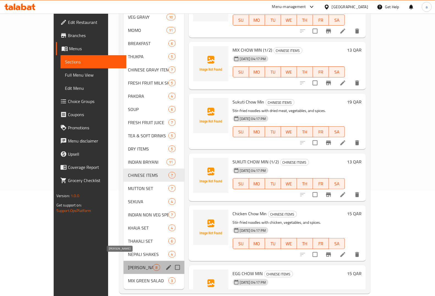
click at [128, 263] on span "FRIED RICE" at bounding box center [140, 267] width 25 height 7
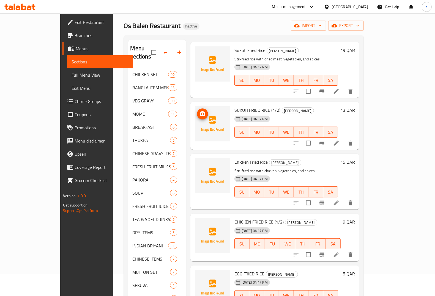
scroll to position [34, 0]
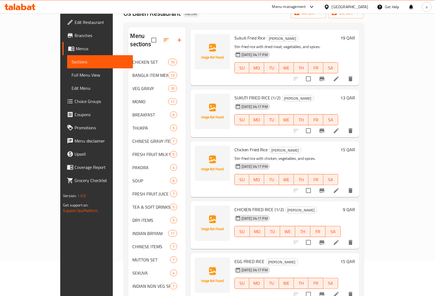
click at [71, 72] on span "Full Menu View" at bounding box center [99, 75] width 57 height 7
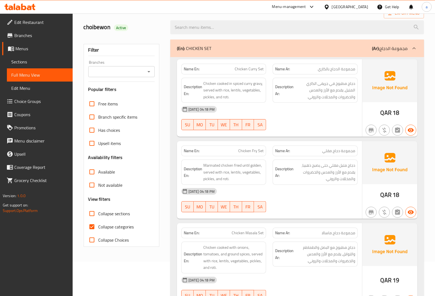
click at [91, 212] on input "Collapse sections" at bounding box center [91, 213] width 13 height 13
checkbox input "true"
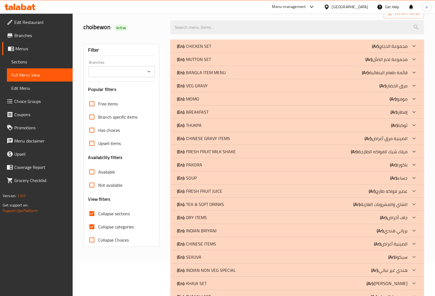
click at [391, 152] on icon at bounding box center [413, 151] width 7 height 7
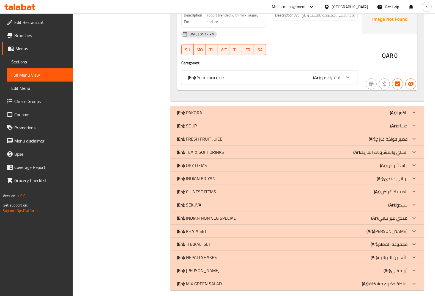
scroll to position [636, 0]
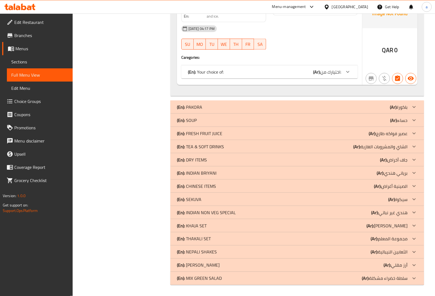
click at [391, 185] on div at bounding box center [413, 186] width 13 height 13
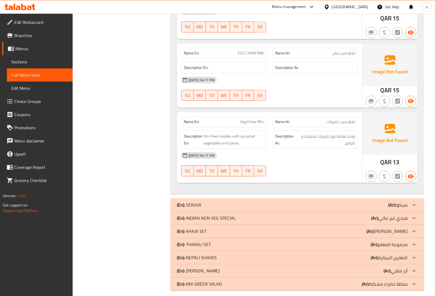
scroll to position [1167, 0]
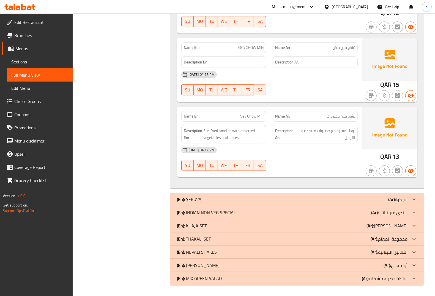
click at [391, 263] on div at bounding box center [413, 265] width 13 height 13
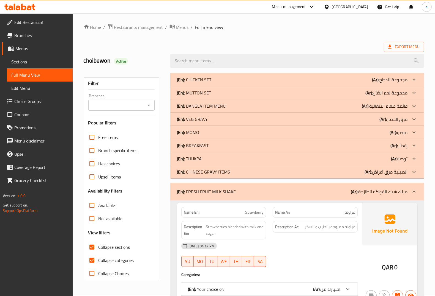
scroll to position [0, 0]
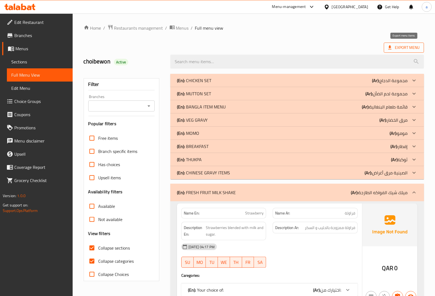
click at [391, 47] on span "Export Menu" at bounding box center [403, 47] width 31 height 7
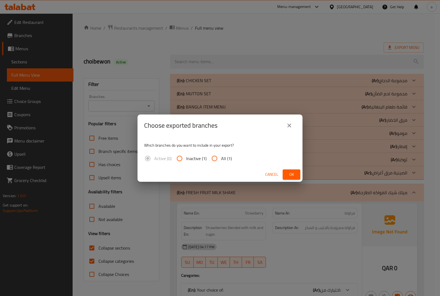
click at [216, 159] on input "All (1)" at bounding box center [214, 158] width 13 height 13
radio input "true"
click at [288, 171] on span "Ok" at bounding box center [291, 174] width 9 height 7
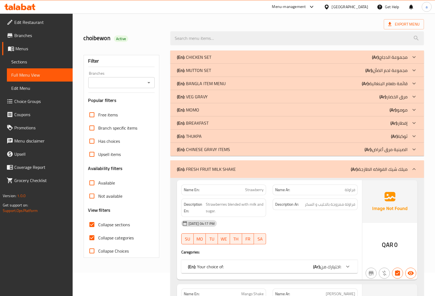
scroll to position [34, 0]
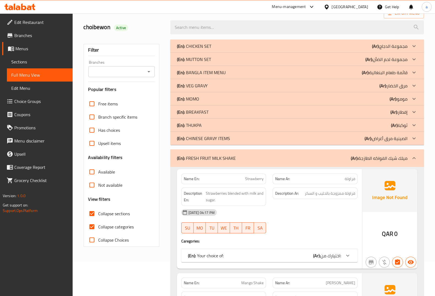
drag, startPoint x: 188, startPoint y: 156, endPoint x: 225, endPoint y: 159, distance: 37.8
click at [225, 159] on p "(En): FRESH FRUIT MILK SHAKE" at bounding box center [206, 158] width 59 height 7
